Goal: Information Seeking & Learning: Find specific fact

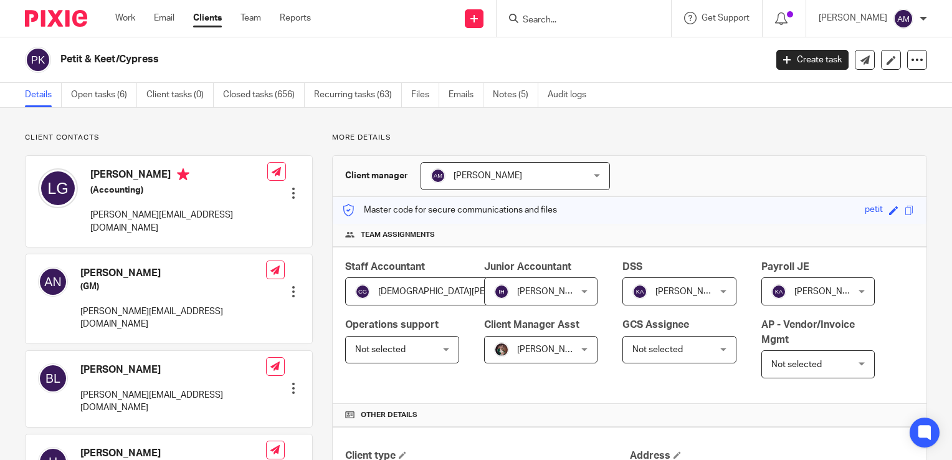
scroll to position [810, 0]
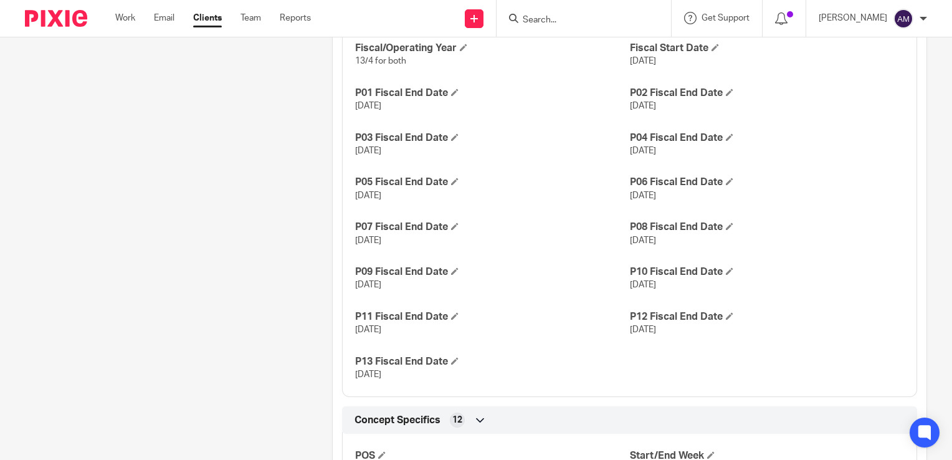
click at [553, 19] on input "Search" at bounding box center [577, 20] width 112 height 11
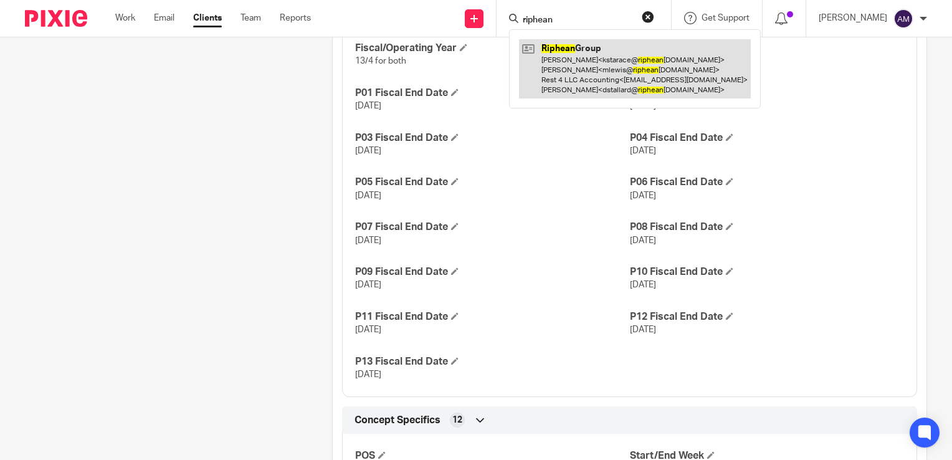
type input "riphean"
click at [616, 76] on link at bounding box center [635, 68] width 232 height 59
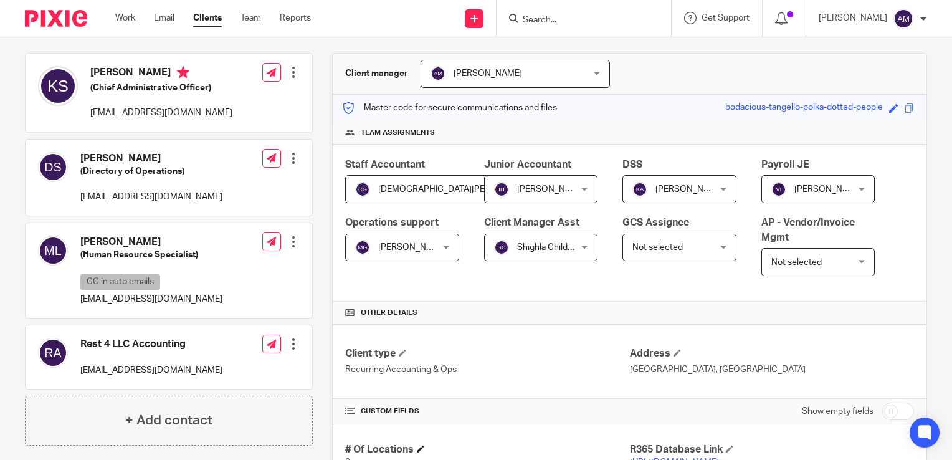
scroll to position [312, 0]
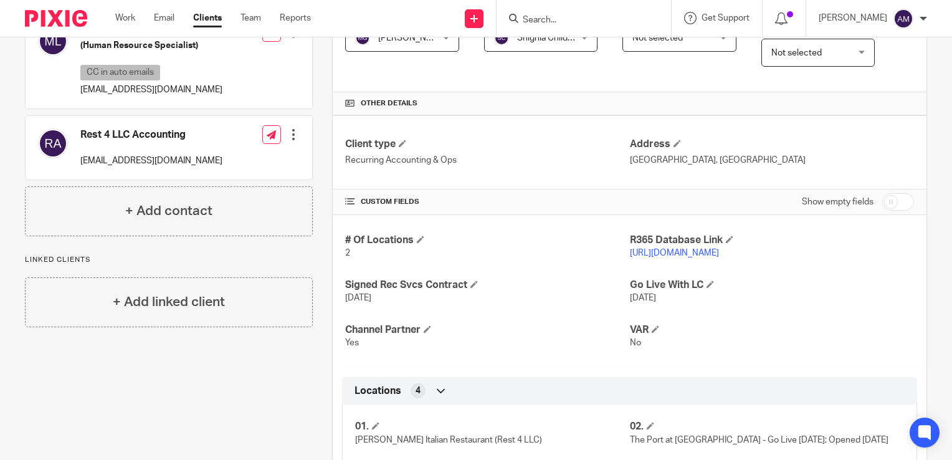
click at [697, 253] on link "https://rest4llc.restaurant365.com" at bounding box center [674, 253] width 89 height 9
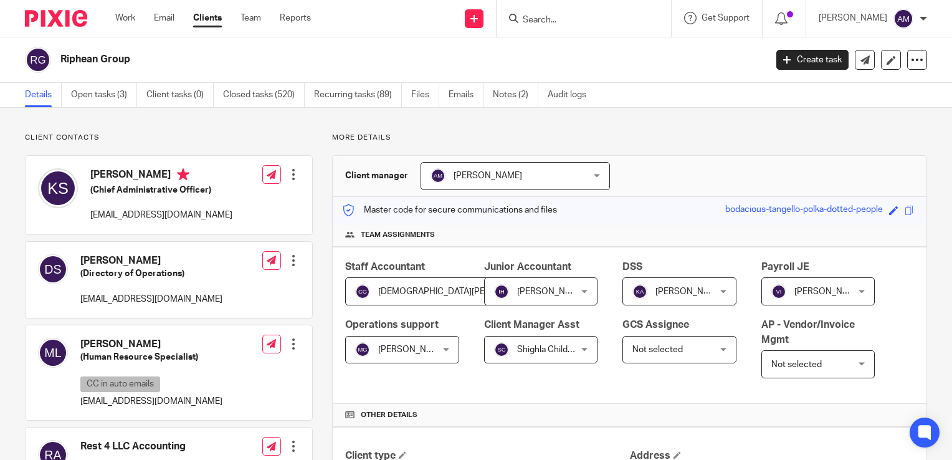
click at [588, 17] on input "Search" at bounding box center [577, 20] width 112 height 11
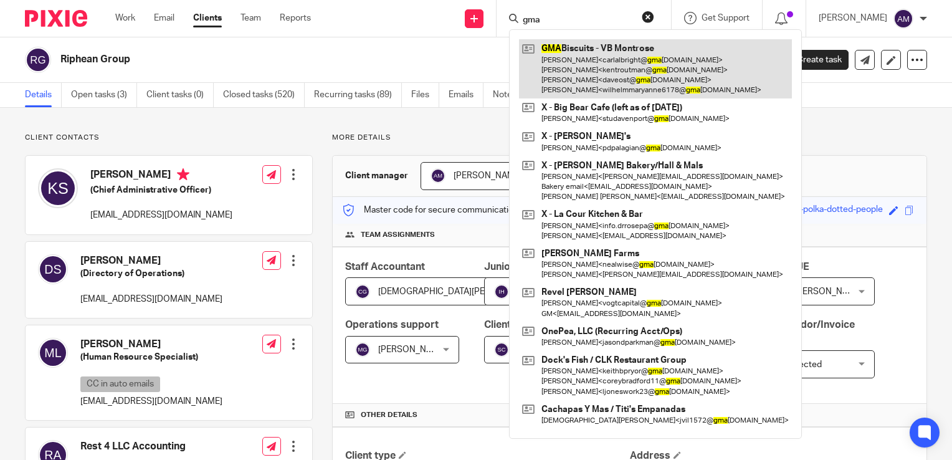
type input "gma"
click at [619, 81] on link at bounding box center [655, 68] width 273 height 59
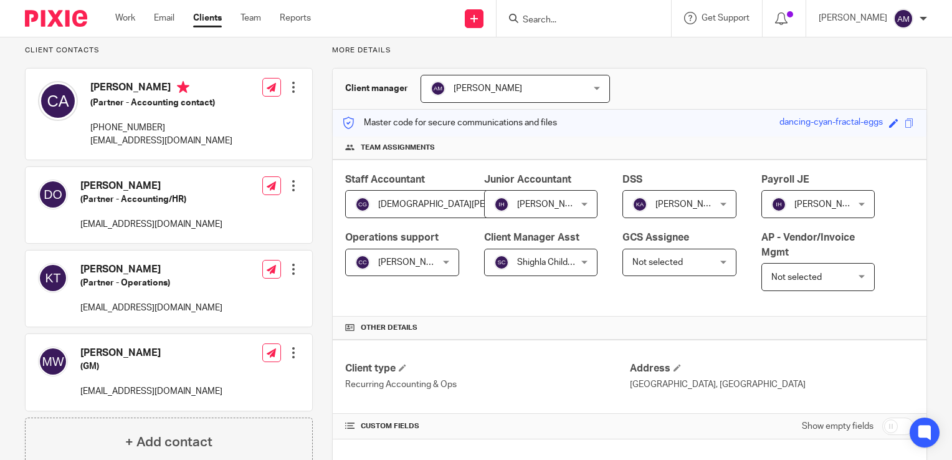
scroll to position [312, 0]
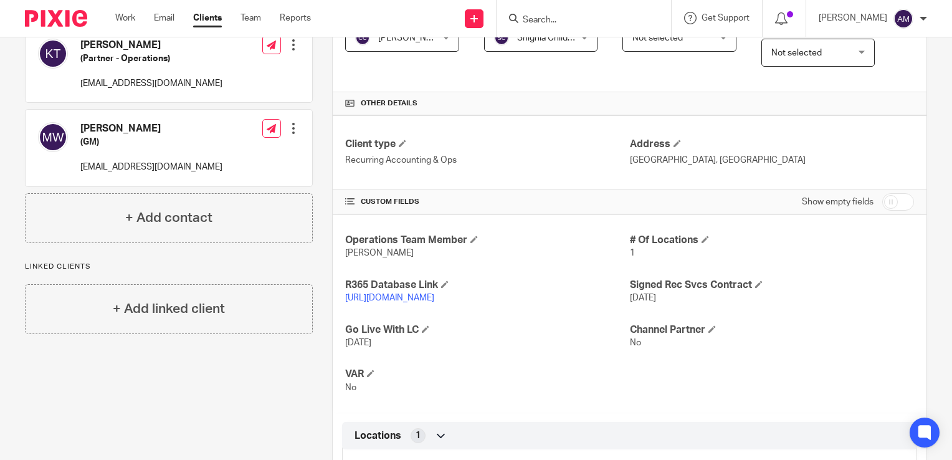
click at [419, 298] on link "https://gmabiscuits.restaurant365.com/" at bounding box center [389, 297] width 89 height 9
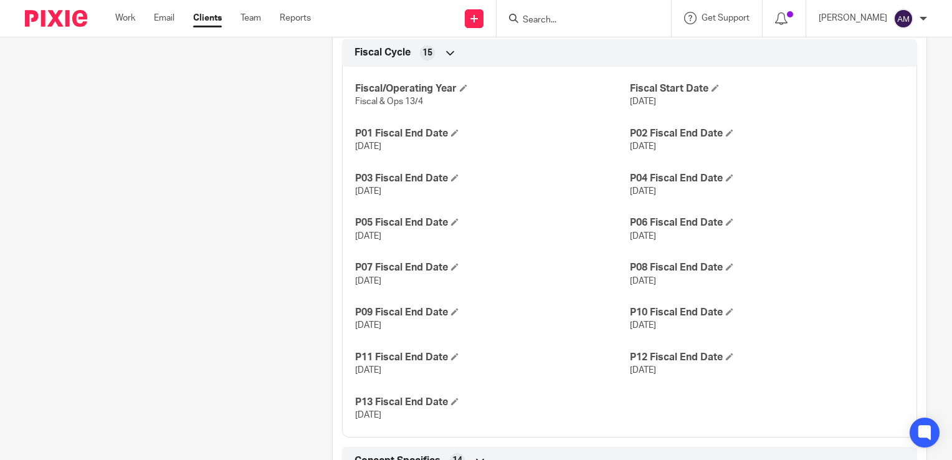
scroll to position [810, 0]
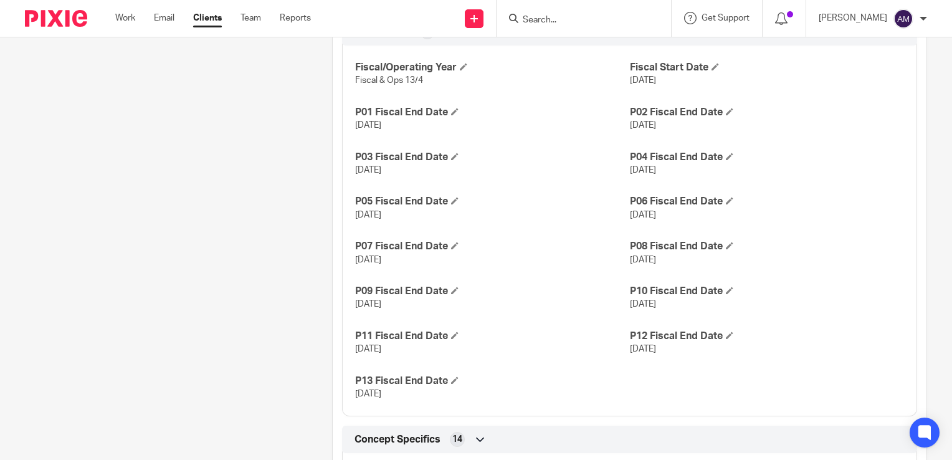
click at [583, 22] on input "Search" at bounding box center [577, 20] width 112 height 11
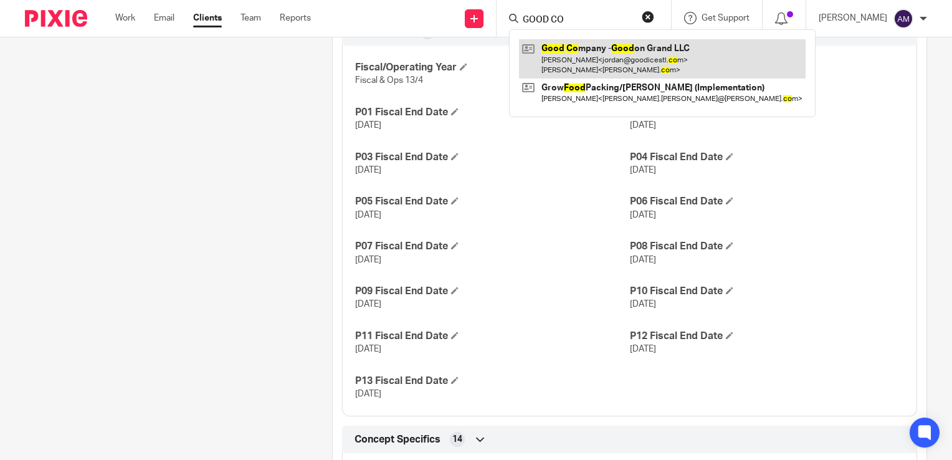
type input "GOOD CO"
click at [624, 55] on link at bounding box center [662, 58] width 287 height 39
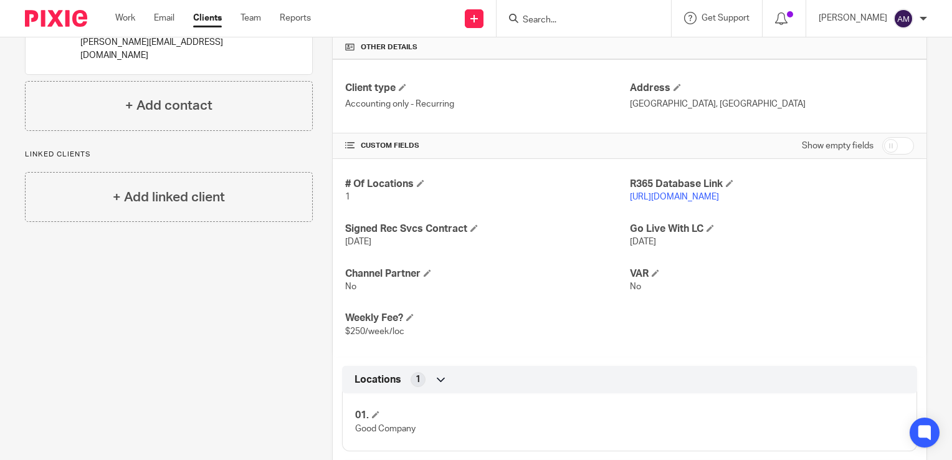
scroll to position [374, 0]
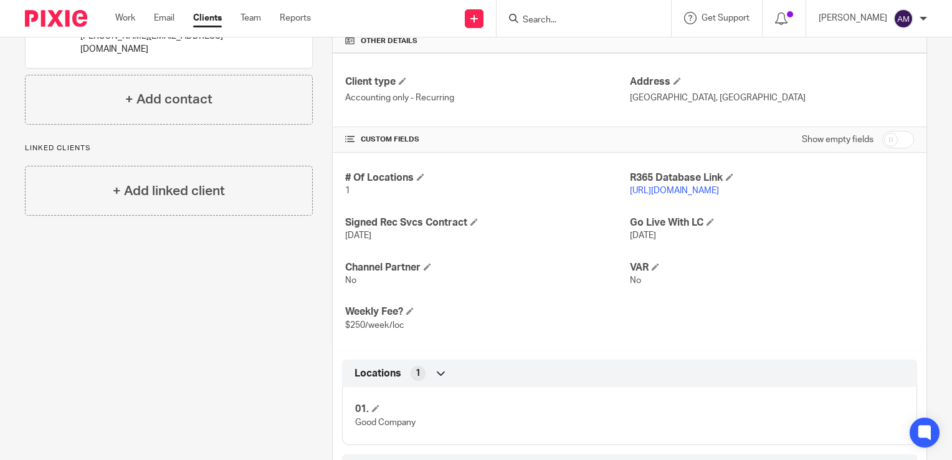
click at [686, 189] on link "https://goodcompany.restaurant365.com" at bounding box center [674, 190] width 89 height 9
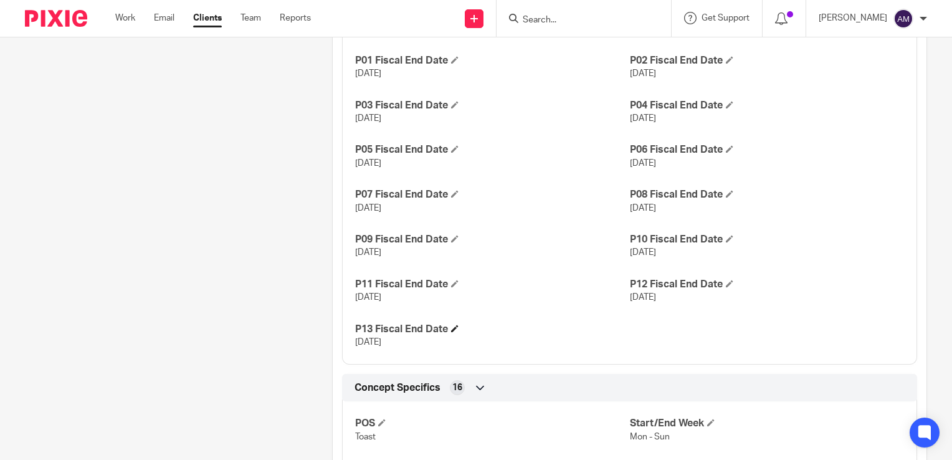
scroll to position [872, 0]
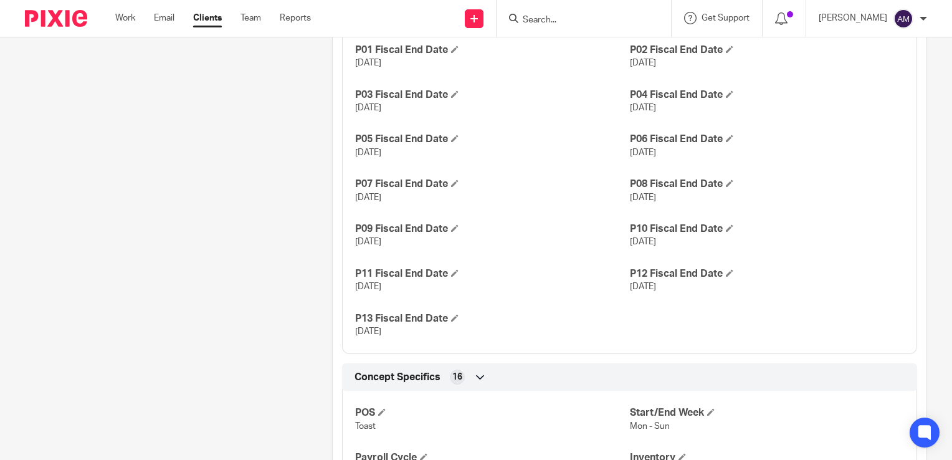
click at [589, 16] on input "Search" at bounding box center [577, 20] width 112 height 11
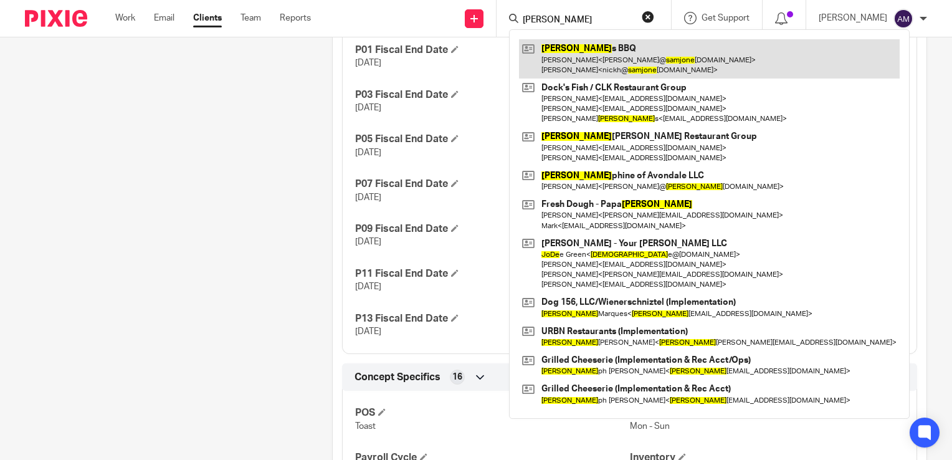
type input "sam jone"
click at [602, 49] on link at bounding box center [709, 58] width 381 height 39
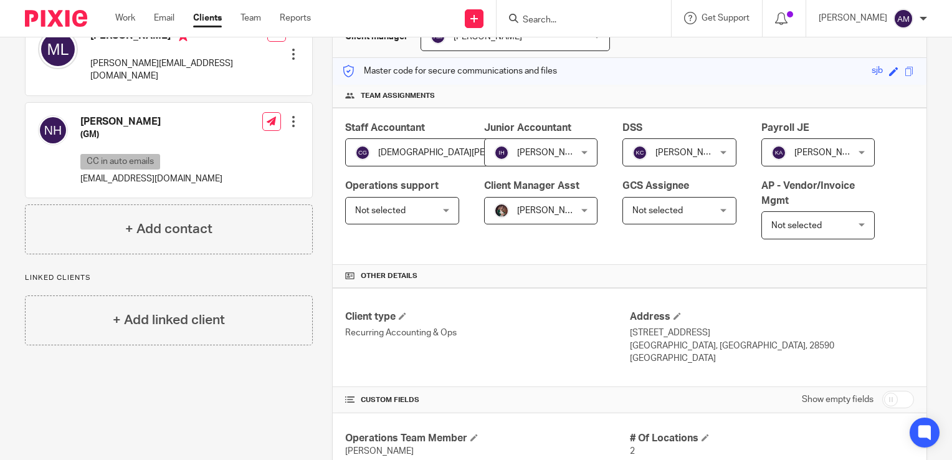
scroll to position [312, 0]
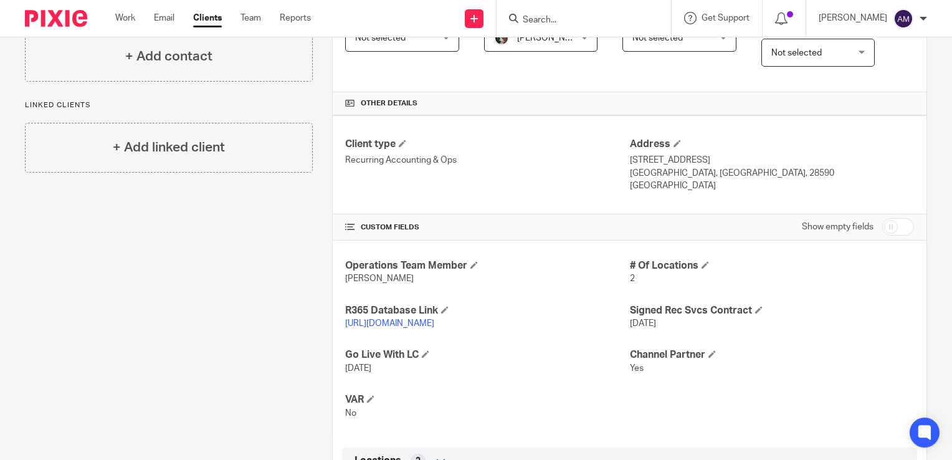
click at [434, 325] on link "[URL][DOMAIN_NAME]" at bounding box center [389, 323] width 89 height 9
click at [581, 24] on input "Search" at bounding box center [577, 20] width 112 height 11
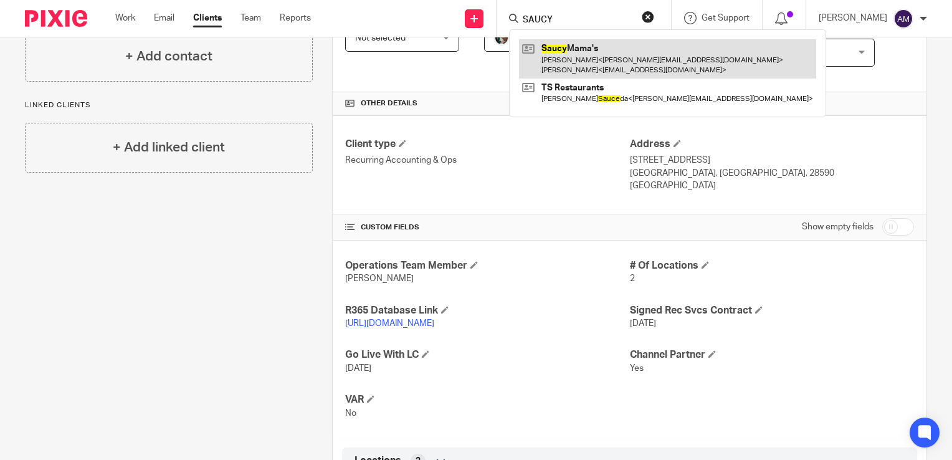
type input "SAUCY"
click at [596, 55] on link at bounding box center [667, 58] width 297 height 39
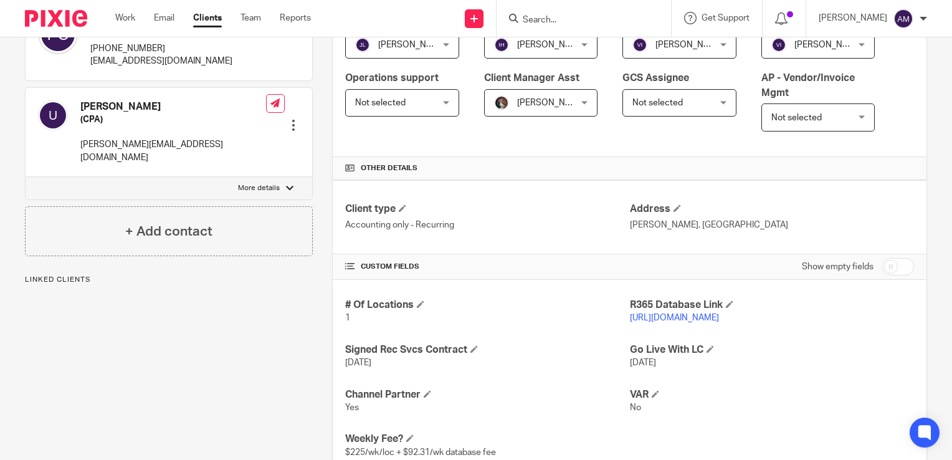
scroll to position [249, 0]
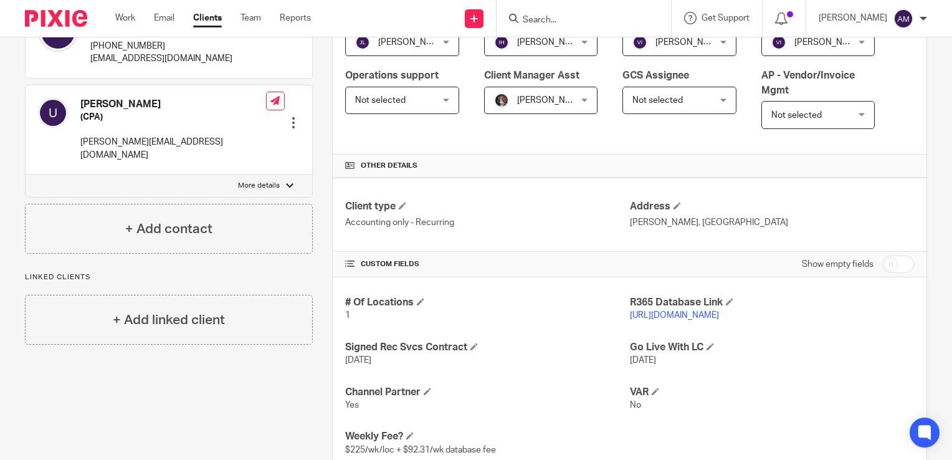
click at [661, 315] on link "https://saucymama.restaurant365.com" at bounding box center [674, 315] width 89 height 9
click at [566, 18] on input "Search" at bounding box center [577, 20] width 112 height 11
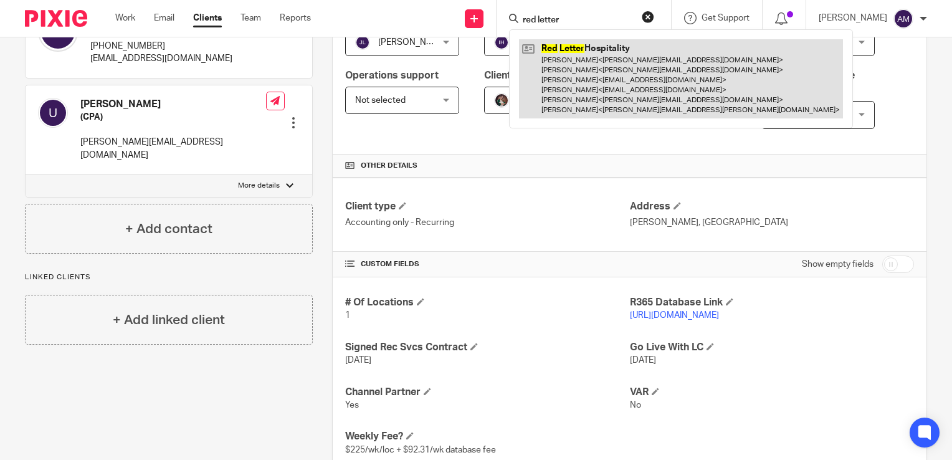
type input "red letter"
click at [617, 81] on link at bounding box center [681, 78] width 324 height 79
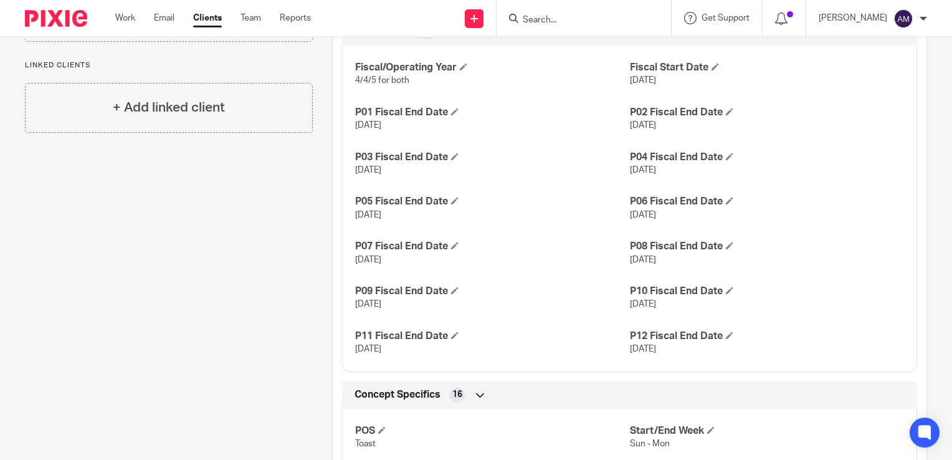
scroll to position [685, 0]
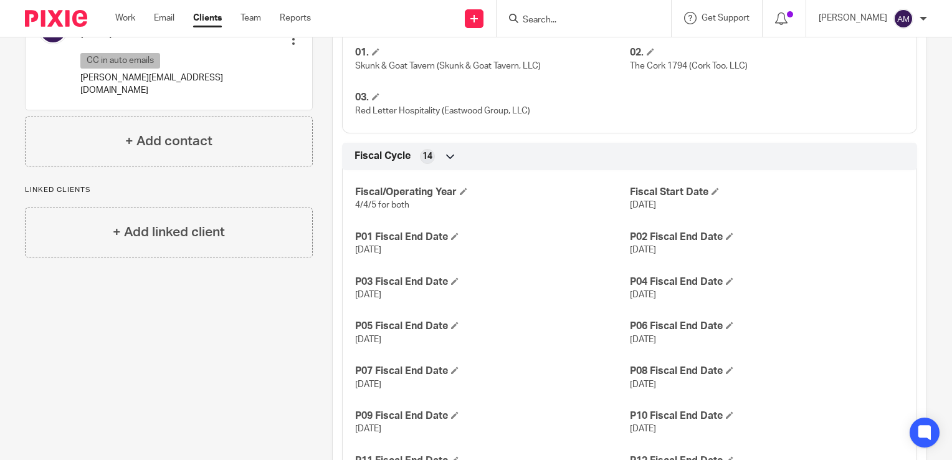
click at [562, 23] on input "Search" at bounding box center [577, 20] width 112 height 11
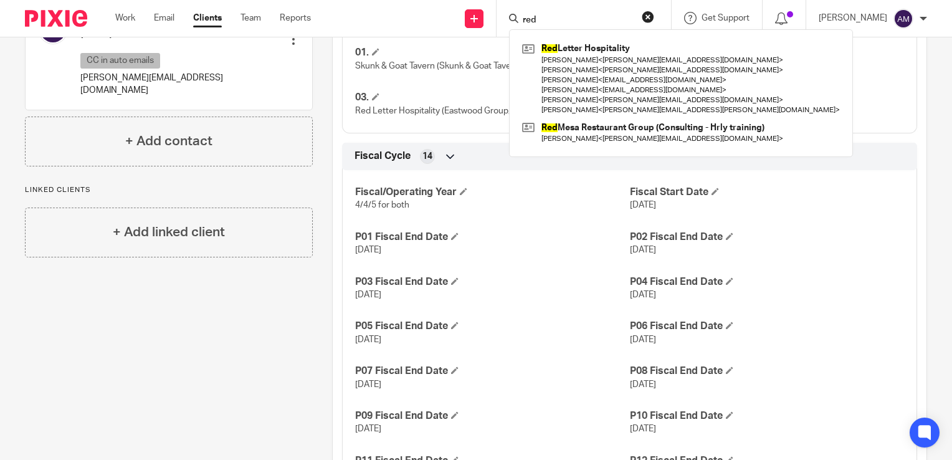
type input "red"
click at [211, 312] on div "Pinned note [PERSON_NAME] & [PERSON_NAME] implemented this client Unpin note Ed…" at bounding box center [159, 227] width 307 height 1561
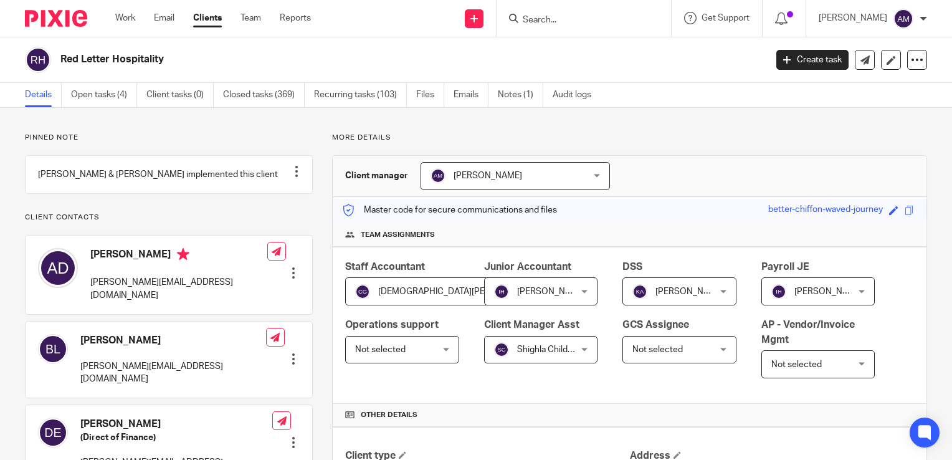
scroll to position [187, 0]
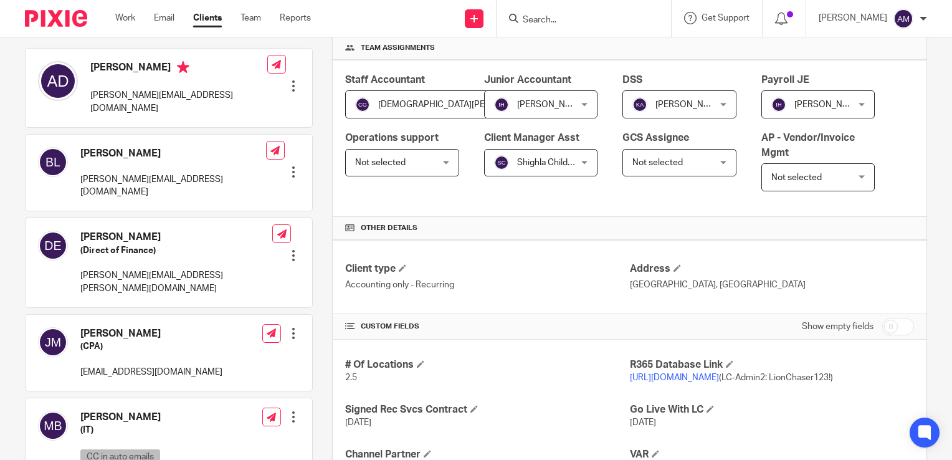
click at [670, 378] on link "[URL][DOMAIN_NAME]" at bounding box center [674, 377] width 89 height 9
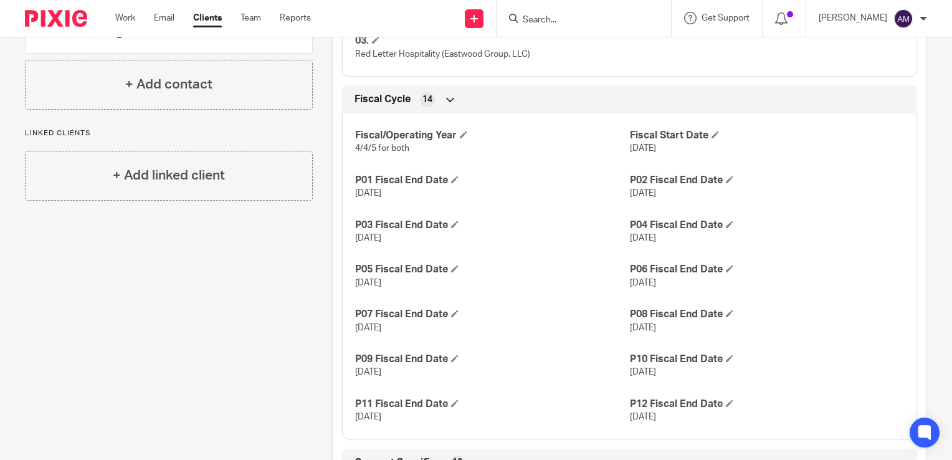
scroll to position [748, 0]
